Goal: Task Accomplishment & Management: Use online tool/utility

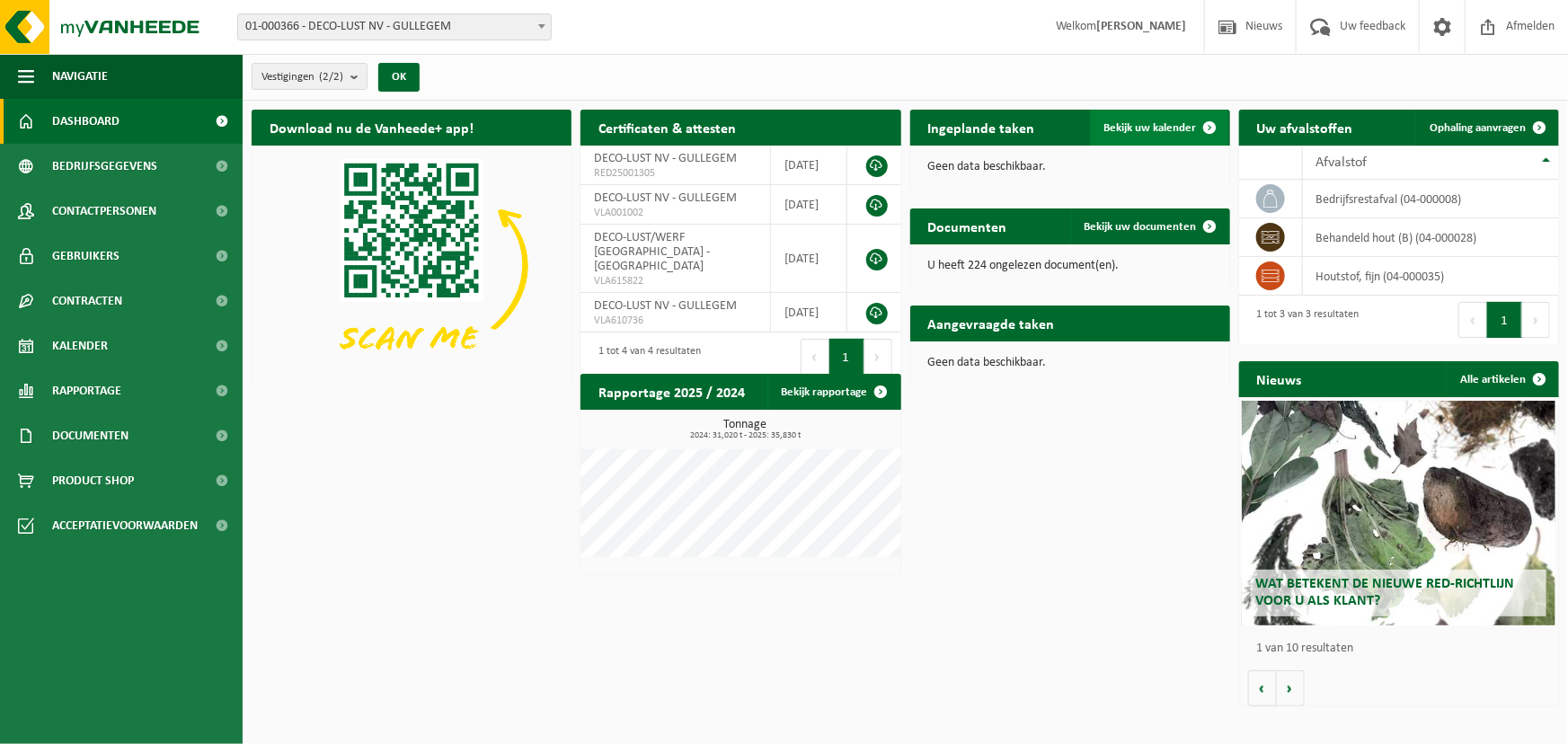
click at [1123, 128] on span "Bekijk uw kalender" at bounding box center [1150, 128] width 92 height 12
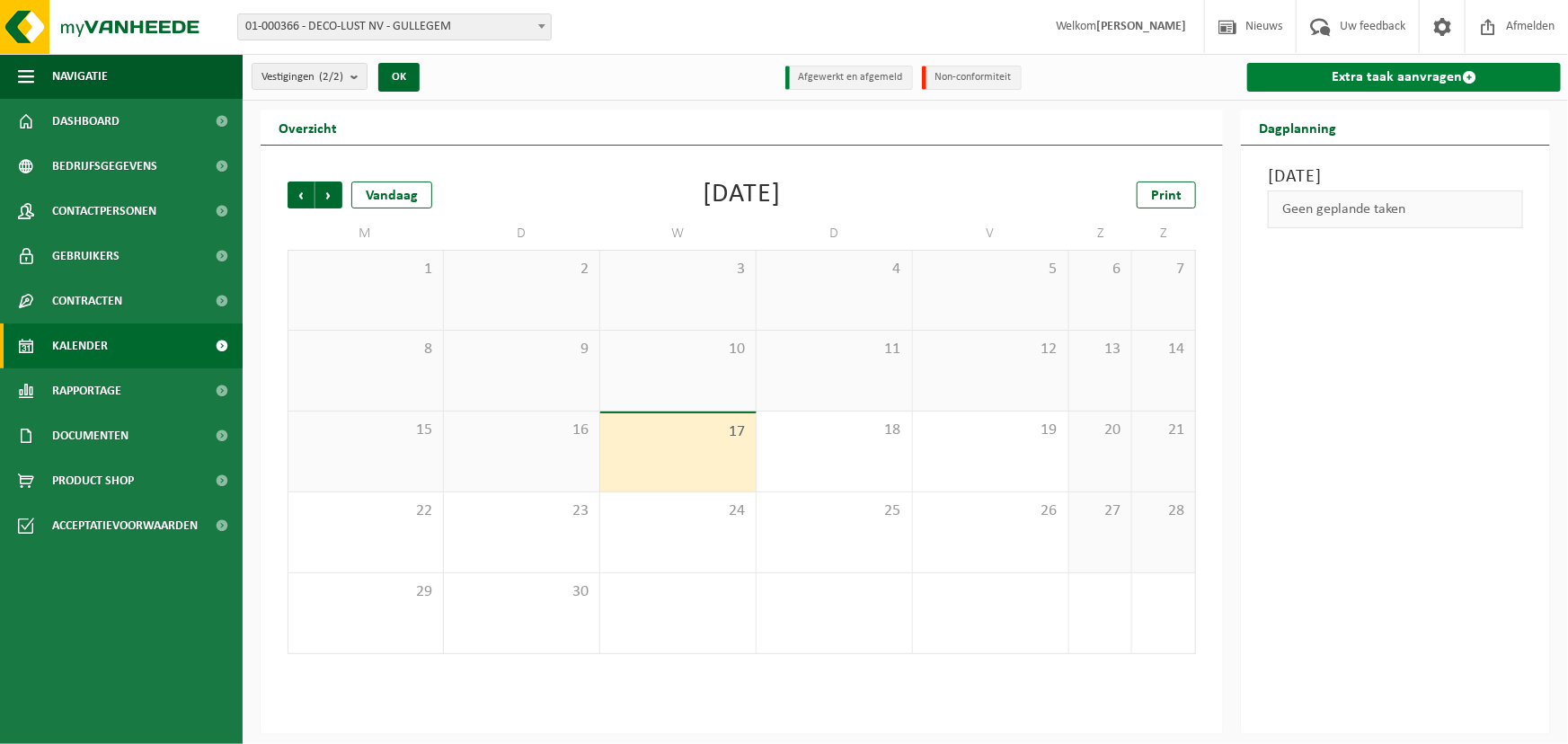
click at [1353, 72] on link "Extra taak aanvragen" at bounding box center [1403, 77] width 314 height 29
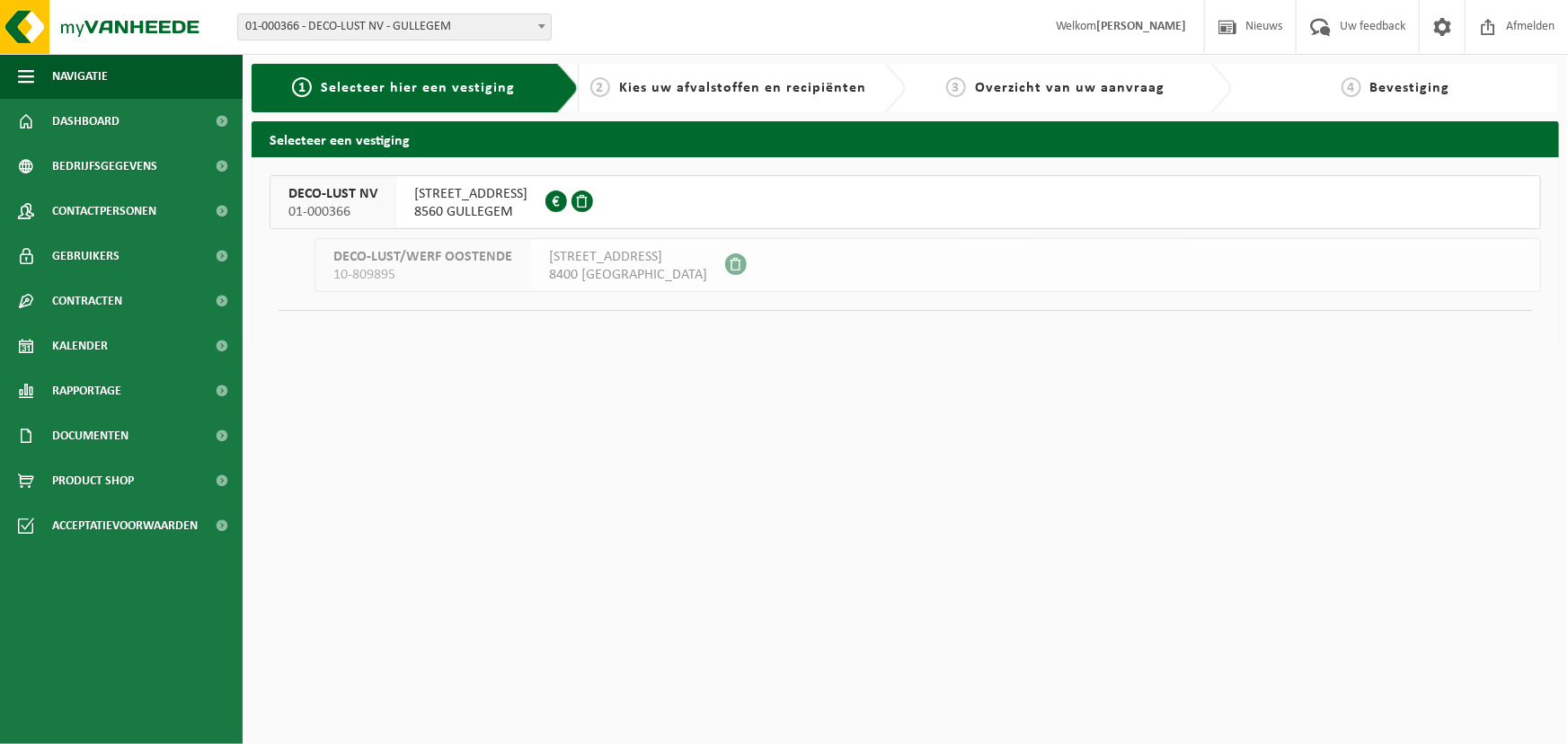
click at [457, 203] on span "8560 GULLEGEM" at bounding box center [470, 212] width 113 height 18
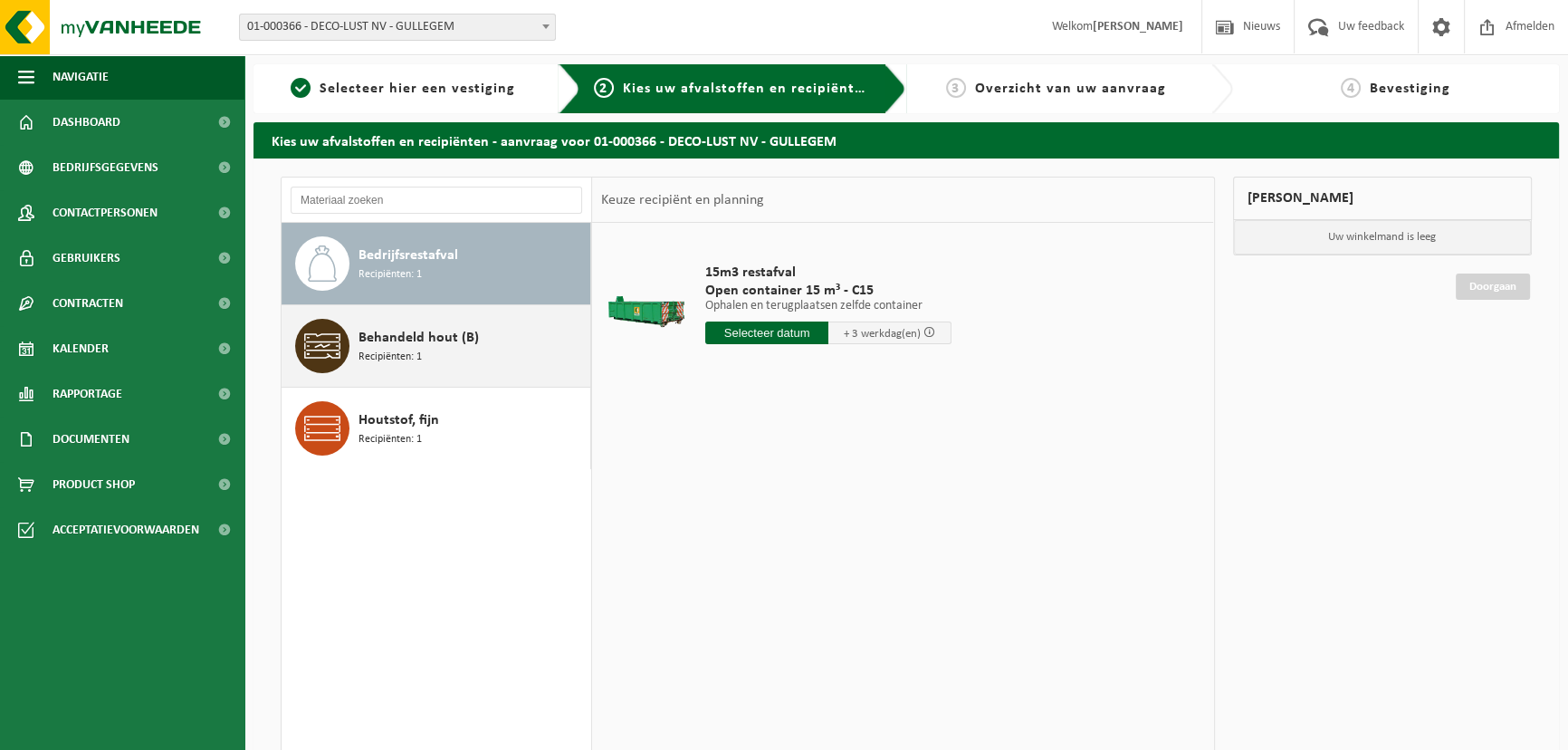
click at [371, 349] on span "Recipiënten: 1" at bounding box center [390, 357] width 63 height 17
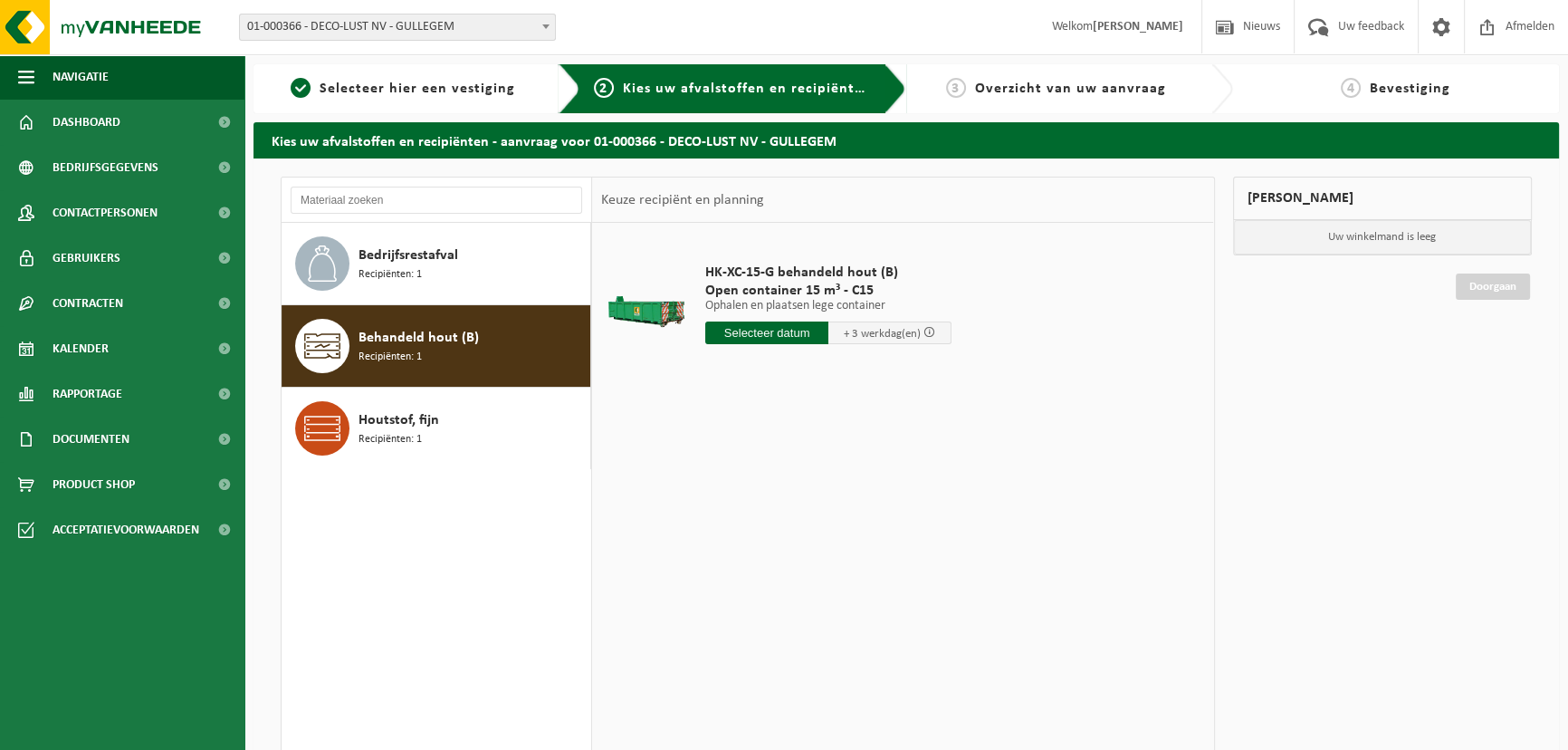
click at [785, 335] on input "text" at bounding box center [767, 332] width 123 height 23
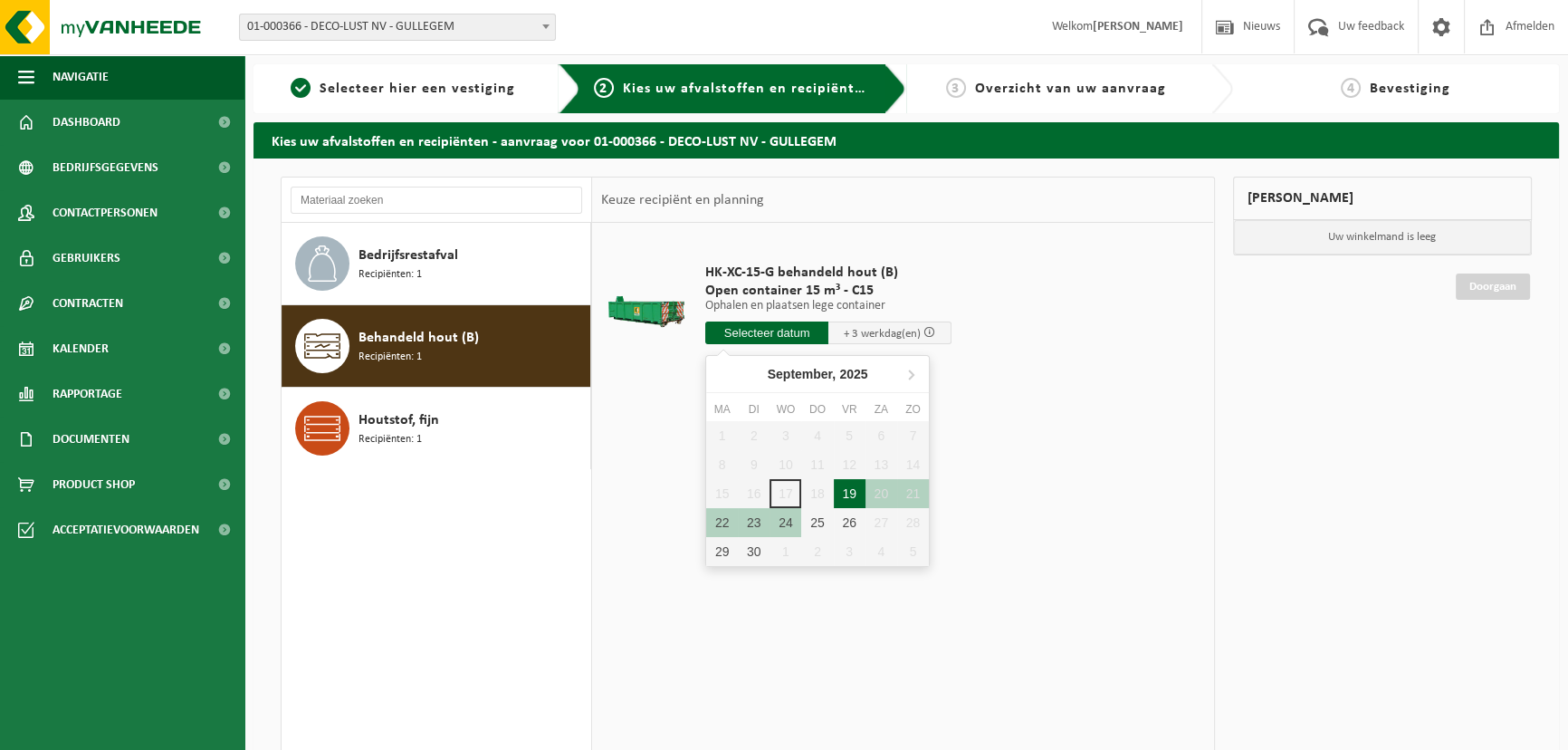
click at [855, 496] on div "19" at bounding box center [850, 492] width 32 height 29
type input "Van 2025-09-19"
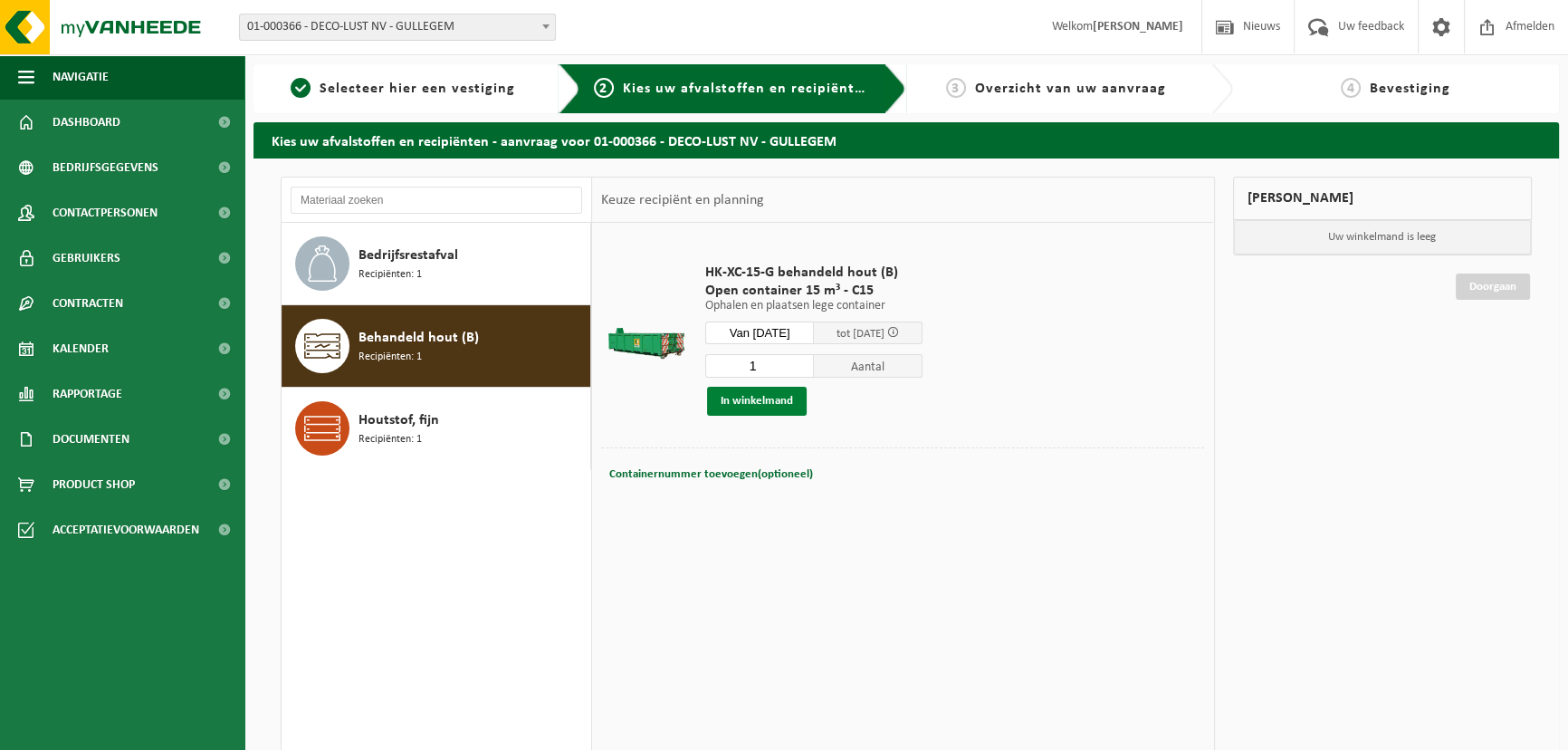
click at [751, 401] on button "In winkelmand" at bounding box center [757, 400] width 100 height 29
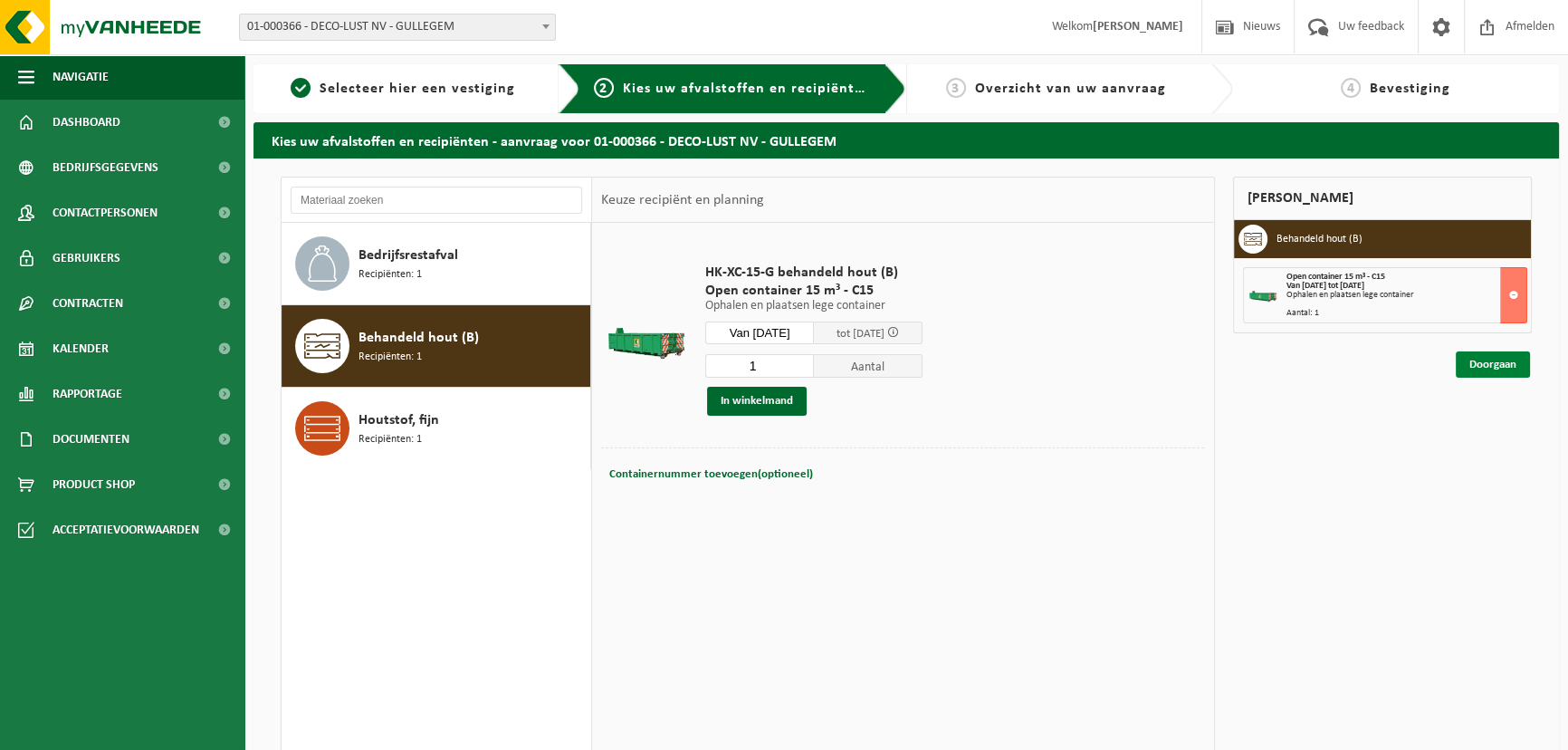
click at [1495, 368] on link "Doorgaan" at bounding box center [1493, 365] width 74 height 27
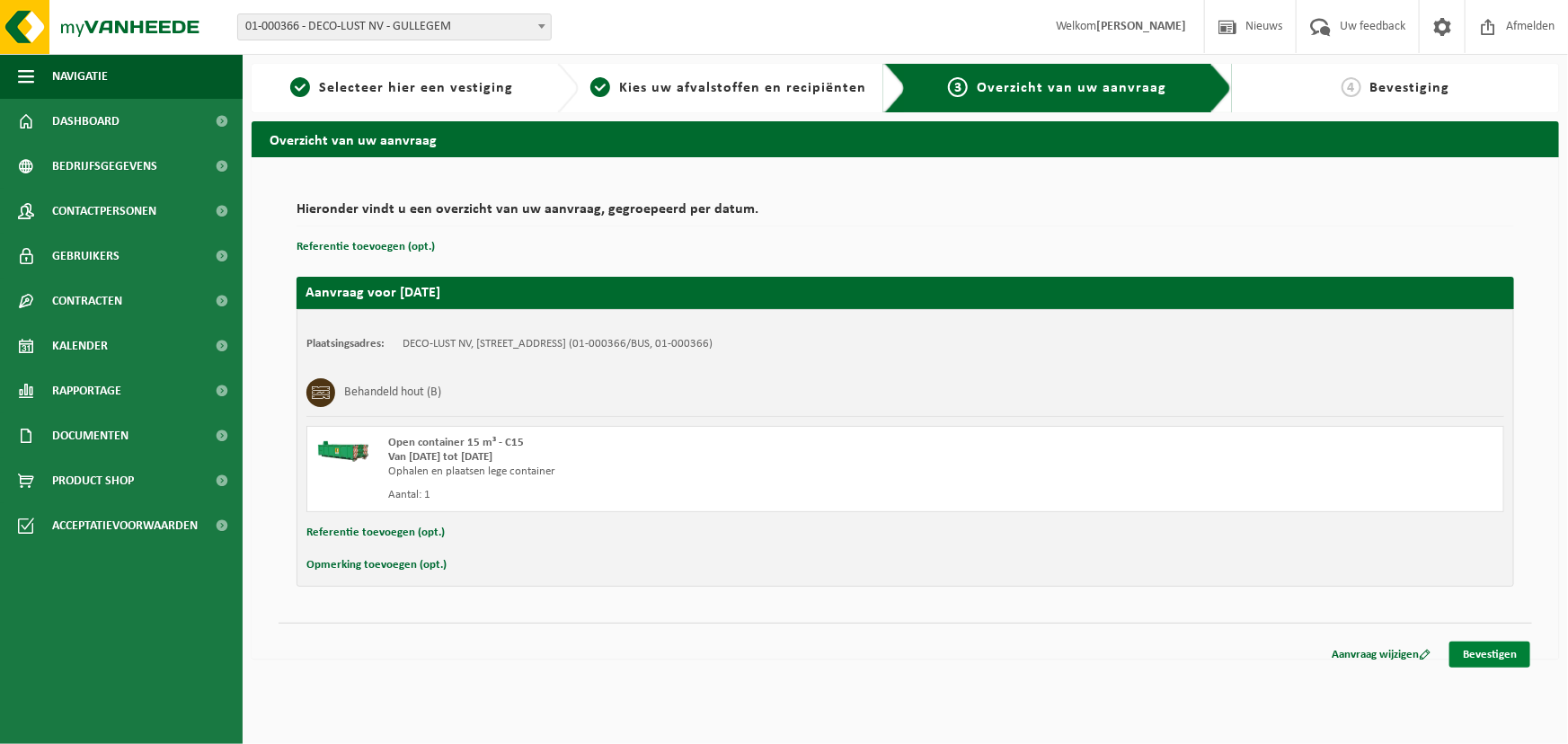
click at [1497, 652] on link "Bevestigen" at bounding box center [1489, 655] width 81 height 27
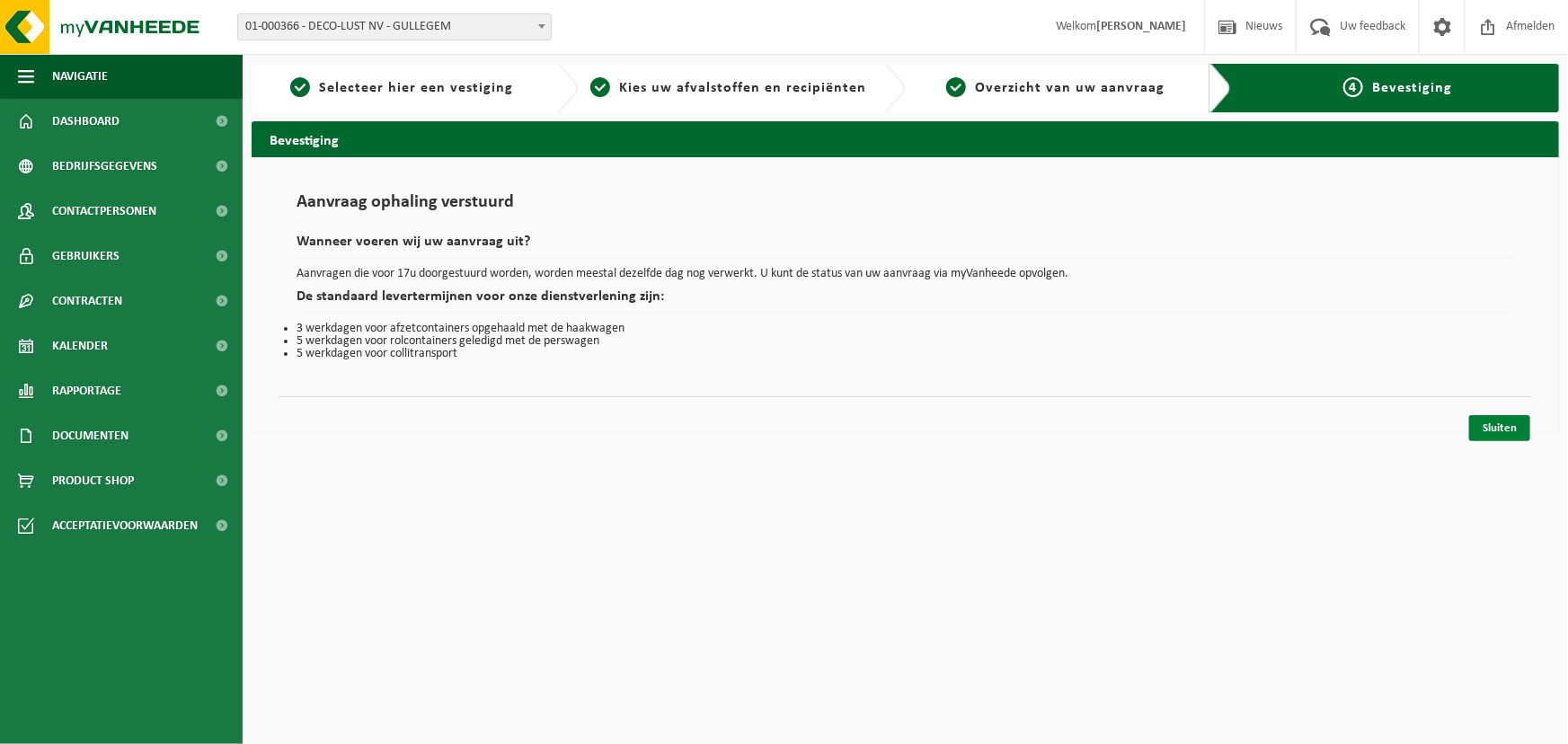
click at [1505, 427] on link "Sluiten" at bounding box center [1499, 428] width 61 height 27
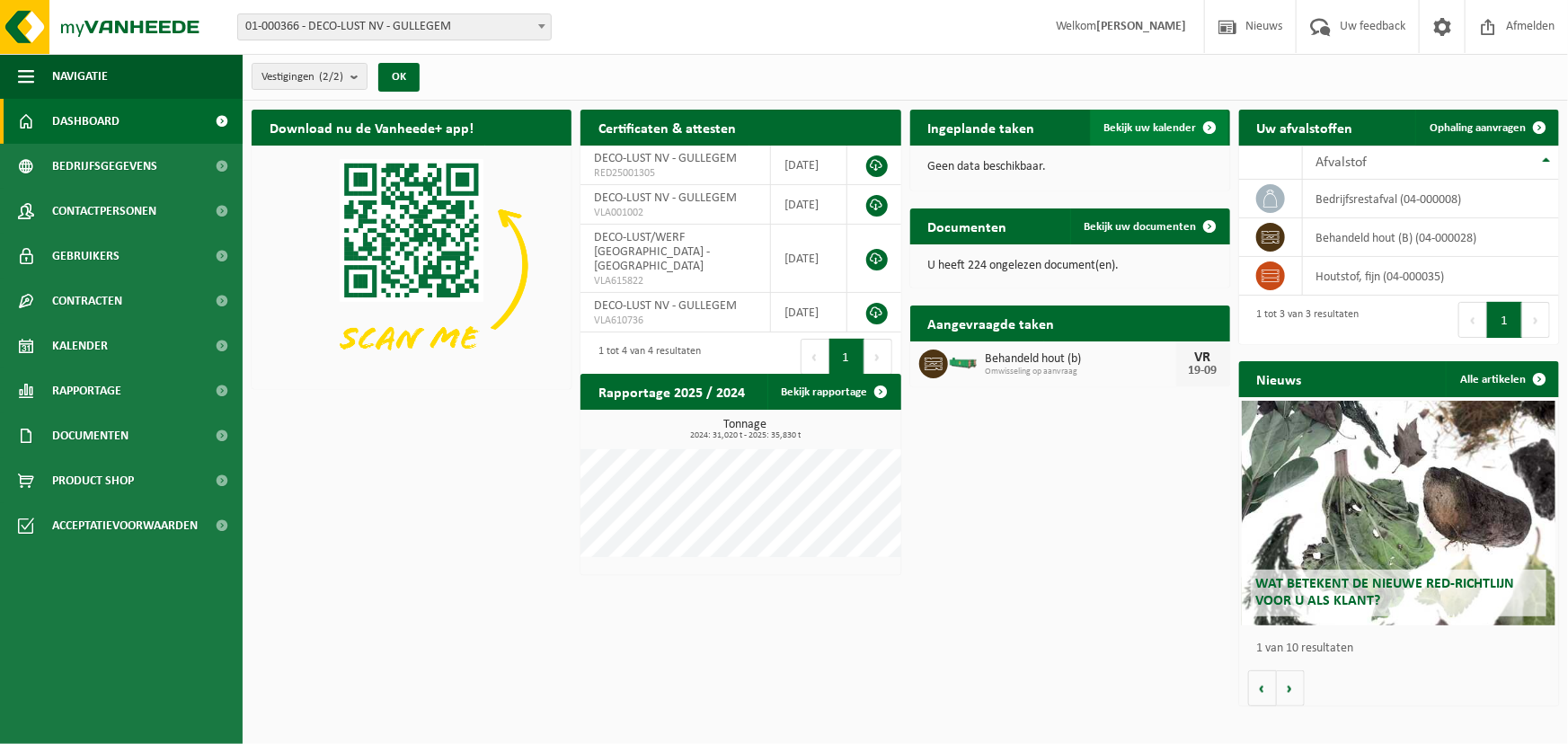
click at [1152, 122] on span "Bekijk uw kalender" at bounding box center [1150, 128] width 92 height 12
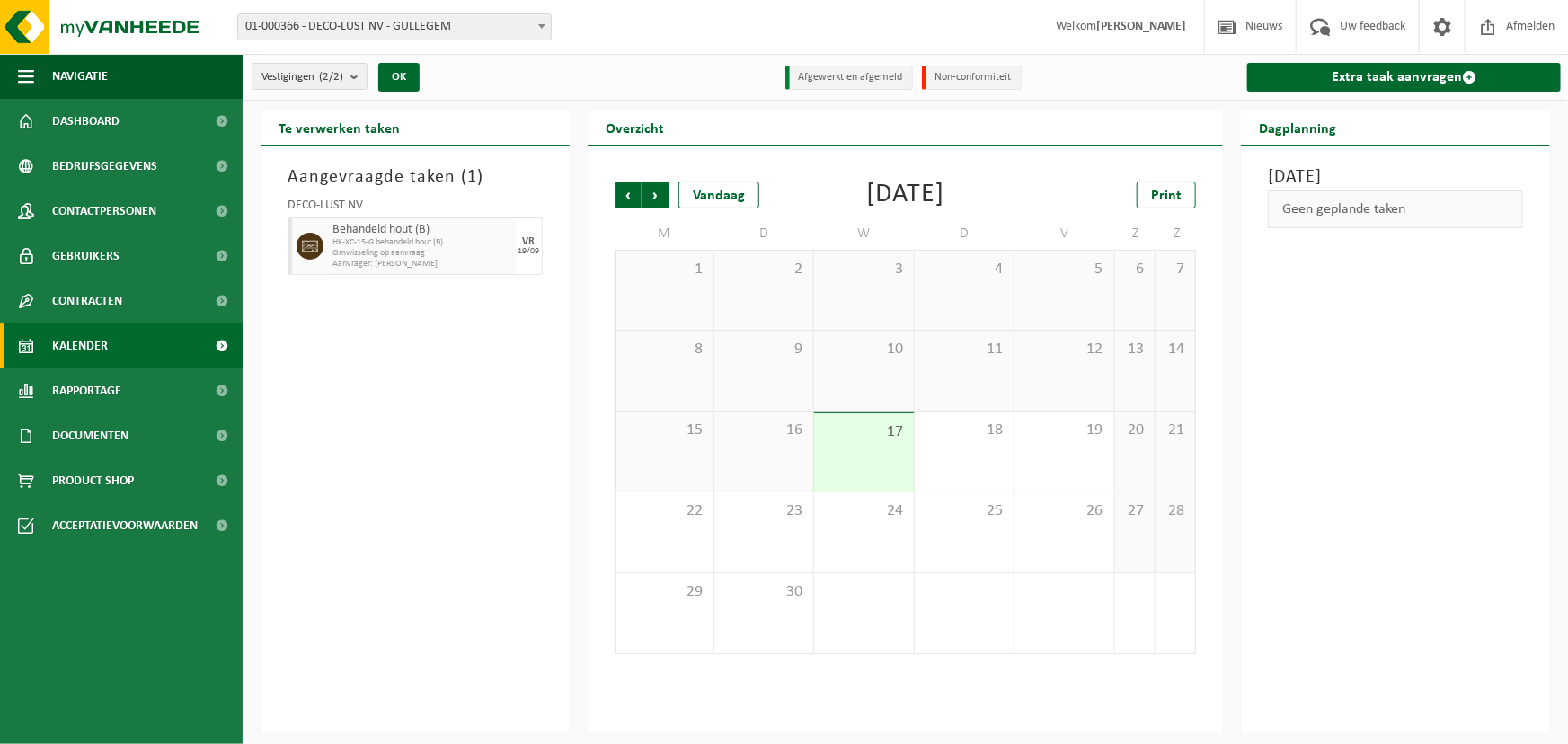
click at [113, 626] on ul "Navigatie Nieuws Uw feedback Afmelden Dashboard Bedrijfsgegevens Contactpersone…" at bounding box center [121, 399] width 243 height 690
click at [1319, 27] on span at bounding box center [1320, 27] width 29 height 53
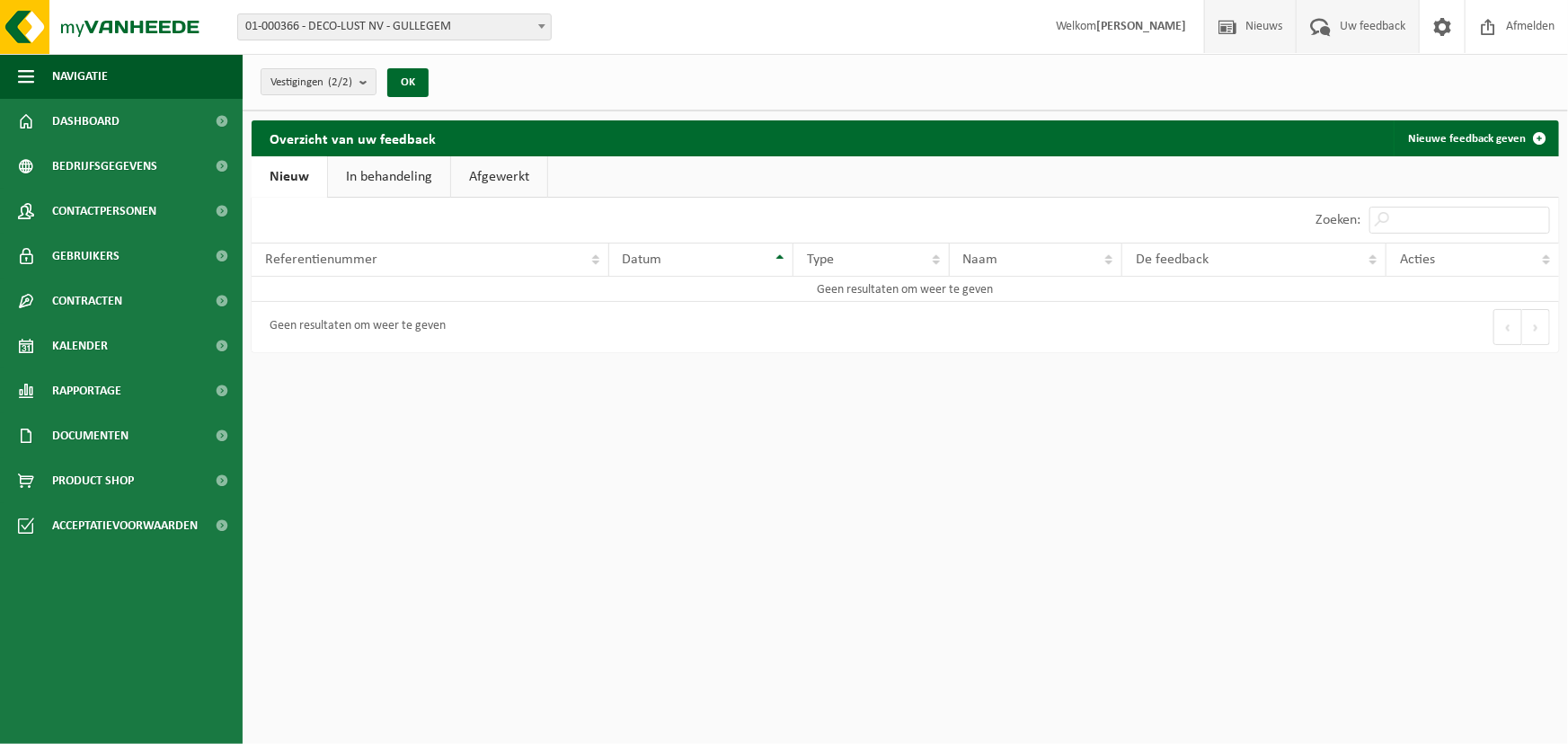
click at [1249, 26] on span "Nieuws" at bounding box center [1263, 27] width 46 height 53
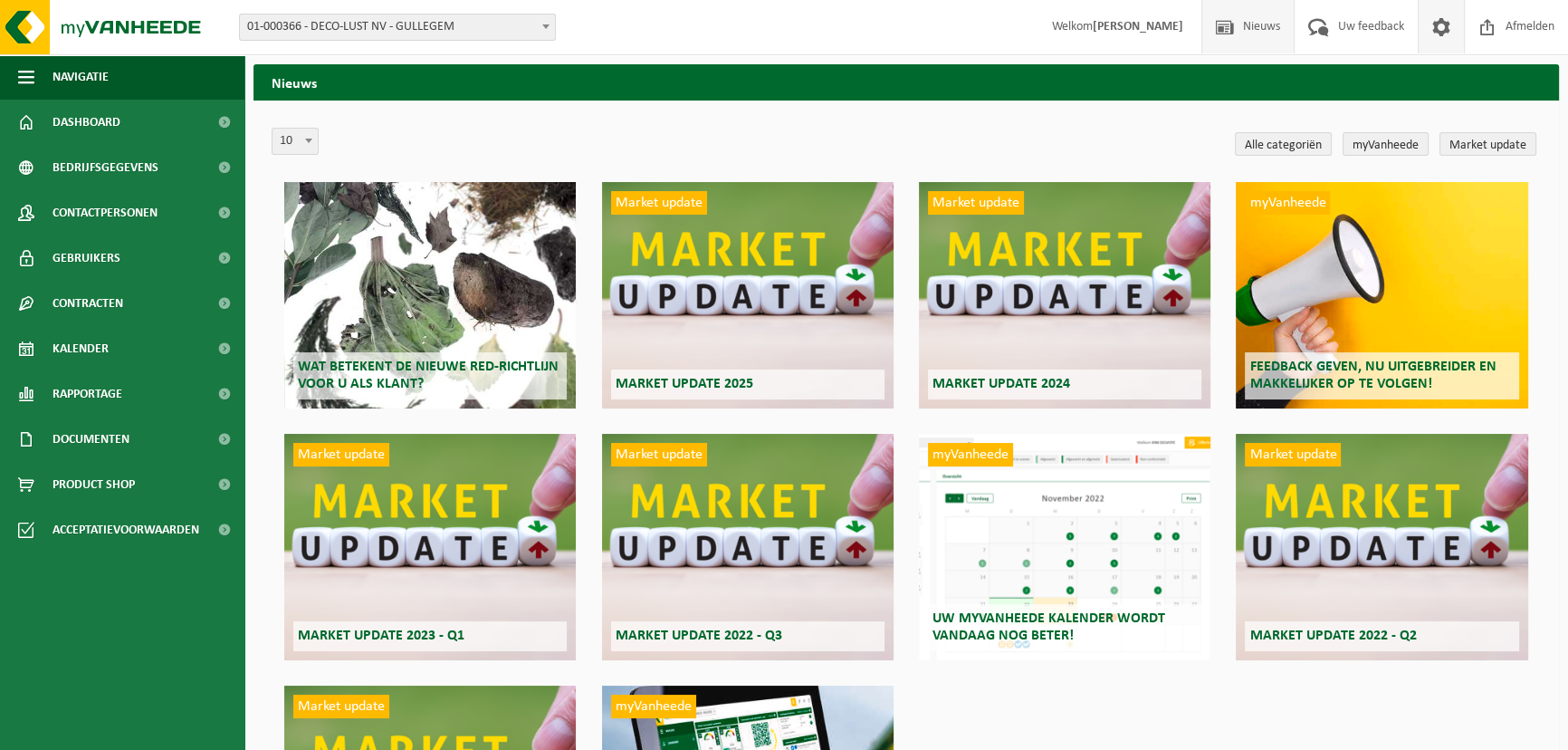
click at [1431, 27] on span at bounding box center [1440, 27] width 27 height 54
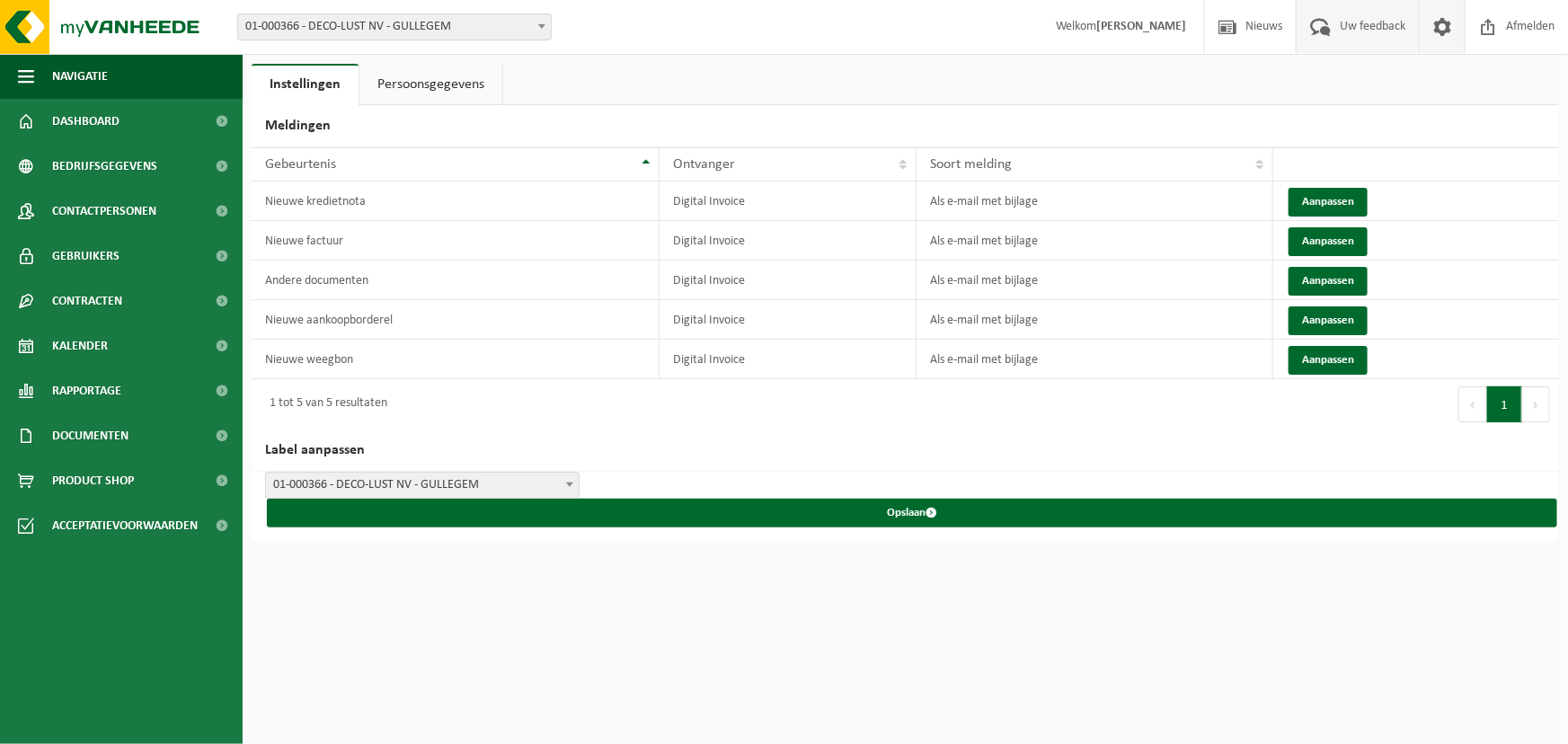
click at [1356, 27] on span "Uw feedback" at bounding box center [1372, 27] width 75 height 53
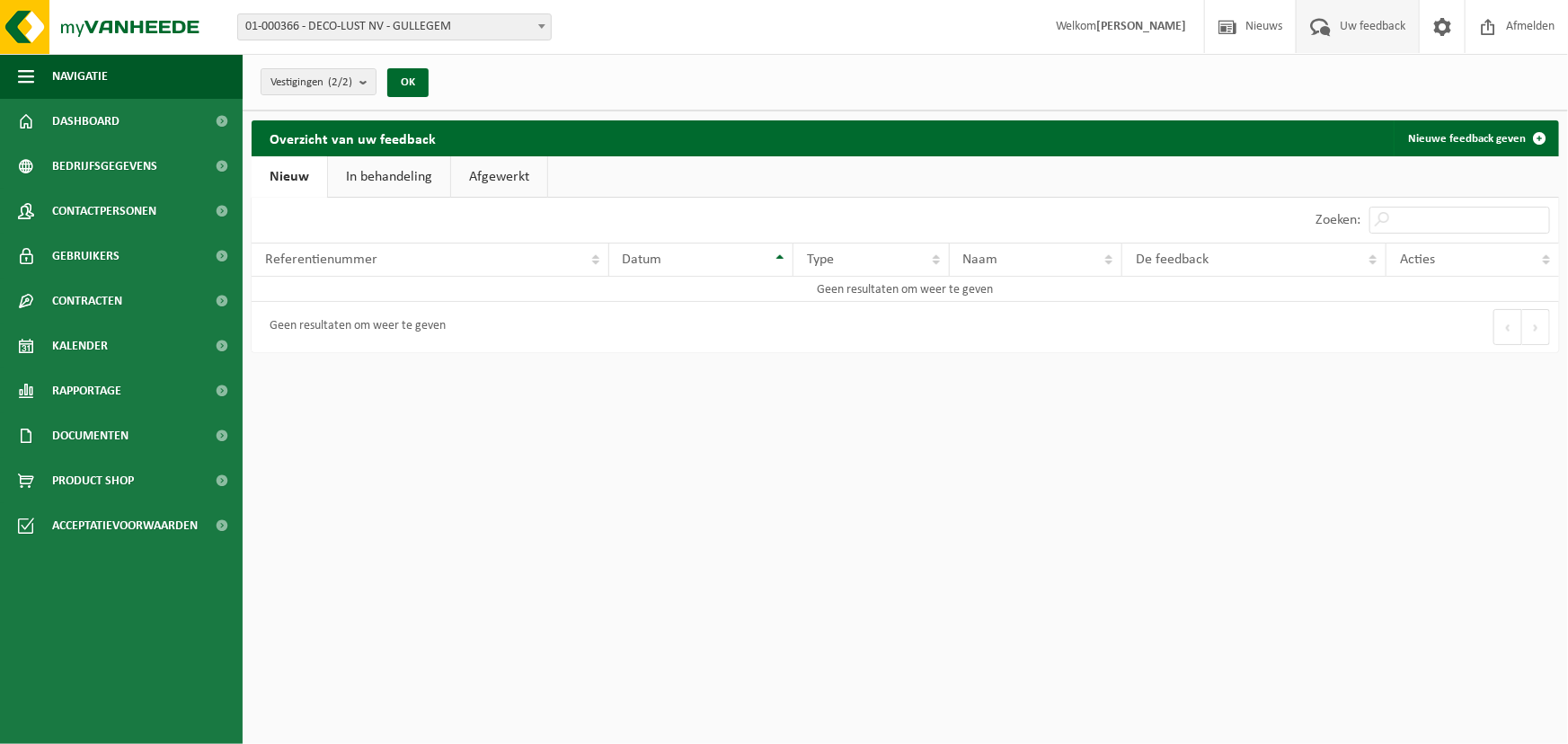
click at [396, 179] on link "In behandeling" at bounding box center [389, 177] width 122 height 41
click at [480, 179] on link "Afgewerkt" at bounding box center [502, 177] width 96 height 41
click at [53, 648] on ul "Navigatie Nieuws Uw feedback Afmelden Dashboard Bedrijfsgegevens Contactpersone…" at bounding box center [121, 399] width 243 height 690
